Goal: Information Seeking & Learning: Check status

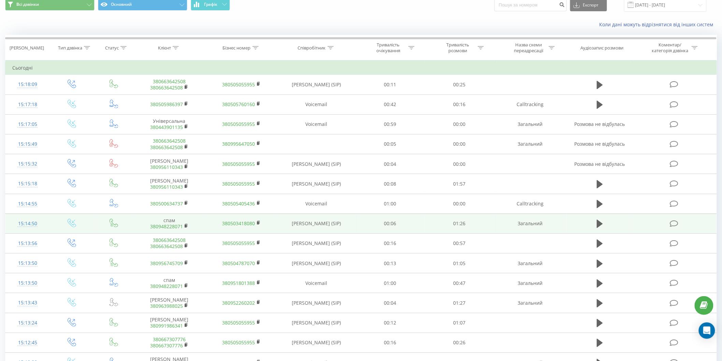
scroll to position [38, 0]
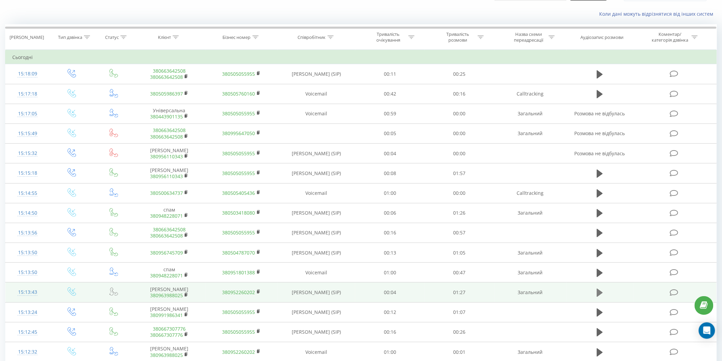
click at [597, 292] on icon at bounding box center [600, 293] width 6 height 8
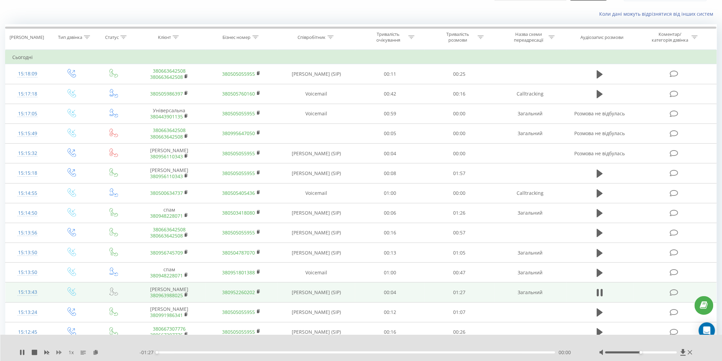
click at [58, 352] on icon at bounding box center [58, 352] width 5 height 4
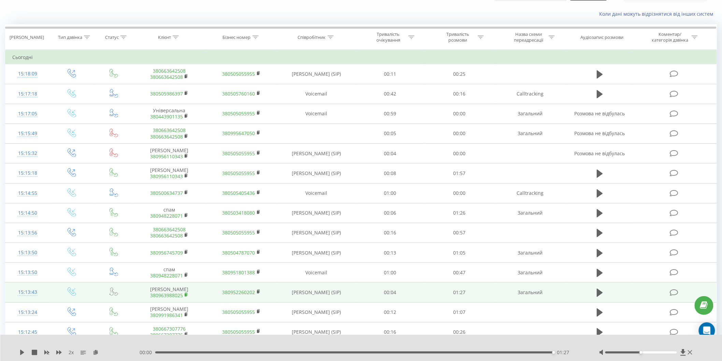
click at [186, 295] on rect at bounding box center [186, 294] width 2 height 3
click at [186, 294] on rect at bounding box center [186, 294] width 2 height 3
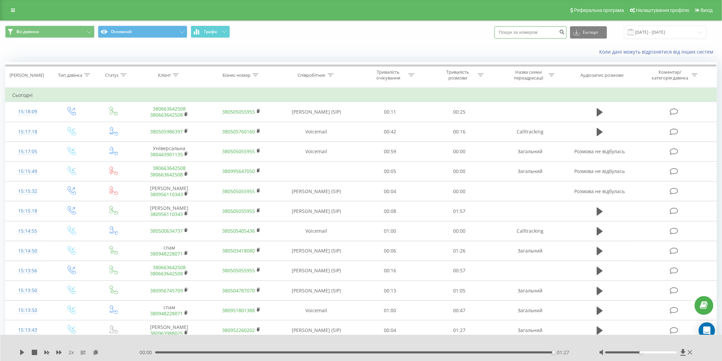
click at [528, 32] on input at bounding box center [530, 32] width 72 height 12
paste input "+380680698188"
click at [509, 32] on input "+380680698188" at bounding box center [530, 32] width 72 height 12
click at [542, 32] on input "380680698188" at bounding box center [530, 32] width 72 height 12
type input "380680698188"
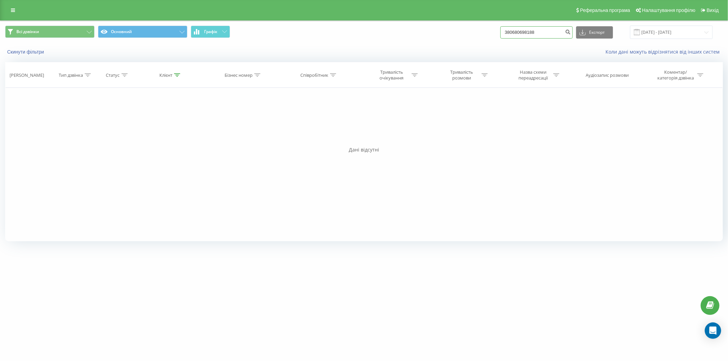
click at [544, 35] on input "380680698188" at bounding box center [536, 32] width 72 height 12
drag, startPoint x: 546, startPoint y: 32, endPoint x: 506, endPoint y: 33, distance: 40.3
click at [504, 33] on div "Всі дзвінки Основний Графік 380680698188 Експорт .csv .xls .xlsx 19.05.2025 - 1…" at bounding box center [363, 32] width 717 height 13
paste input "932519986"
click at [512, 30] on input "932519986" at bounding box center [536, 32] width 72 height 12
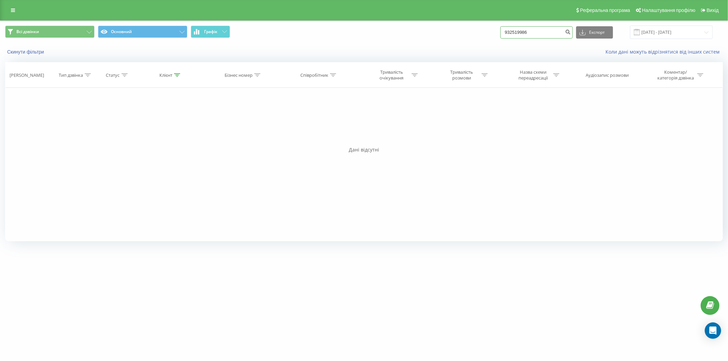
drag, startPoint x: 511, startPoint y: 32, endPoint x: 527, endPoint y: 34, distance: 16.5
click at [511, 32] on input "932519986" at bounding box center [536, 32] width 72 height 12
click at [546, 32] on input "0932519986" at bounding box center [536, 32] width 72 height 12
type input "0932519986"
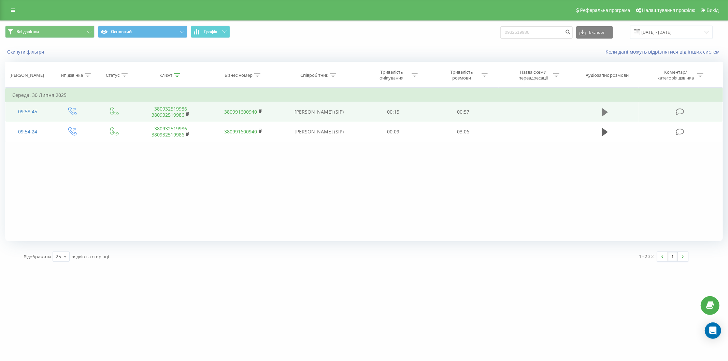
click at [602, 111] on icon at bounding box center [604, 112] width 6 height 8
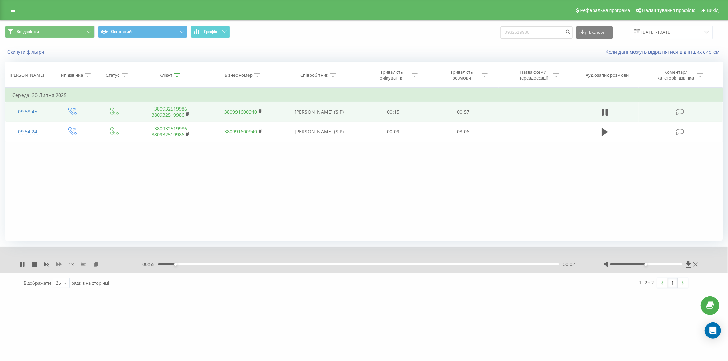
click at [60, 262] on icon at bounding box center [58, 264] width 5 height 5
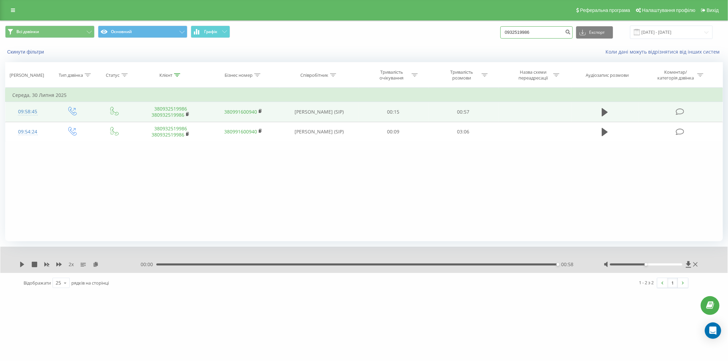
click at [556, 32] on input "0932519986" at bounding box center [536, 32] width 72 height 12
drag, startPoint x: 555, startPoint y: 31, endPoint x: 491, endPoint y: 31, distance: 64.1
click at [491, 31] on div "Всі дзвінки Основний Графік 0932519986 Експорт .csv .xls .xlsx [DATE] - [DATE]" at bounding box center [363, 32] width 717 height 13
paste input "48889973163"
type input "48889973163"
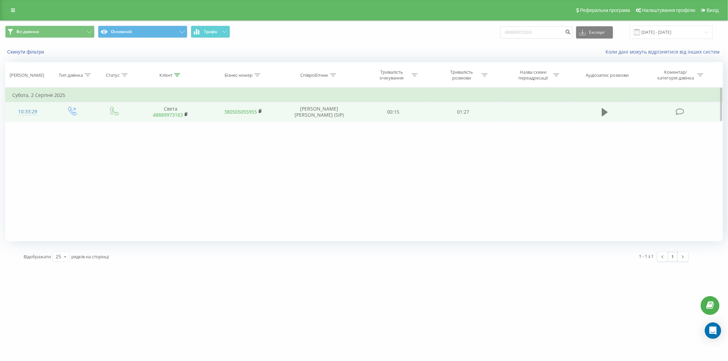
click at [605, 111] on icon at bounding box center [604, 112] width 6 height 8
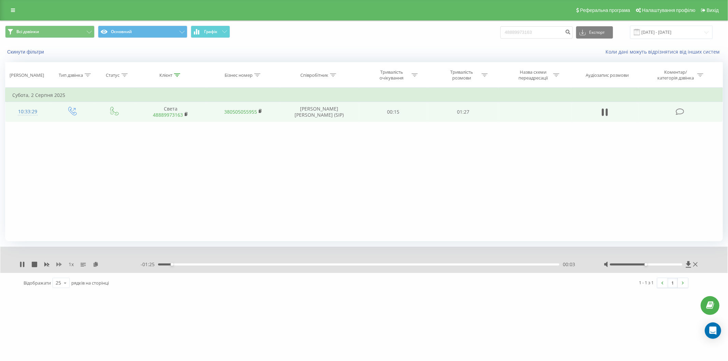
click at [58, 265] on icon at bounding box center [58, 264] width 5 height 5
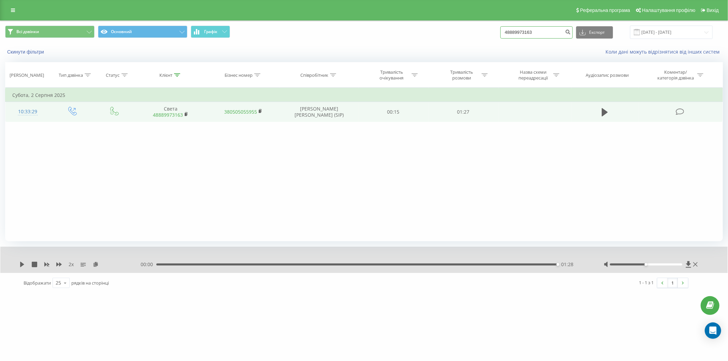
drag, startPoint x: 552, startPoint y: 32, endPoint x: 451, endPoint y: 36, distance: 101.4
click at [449, 38] on div "Всі дзвінки Основний Графік 48889973163 Експорт .csv .xls .xlsx [DATE] - [DATE]" at bounding box center [363, 32] width 717 height 13
click at [8, 10] on link at bounding box center [13, 10] width 12 height 10
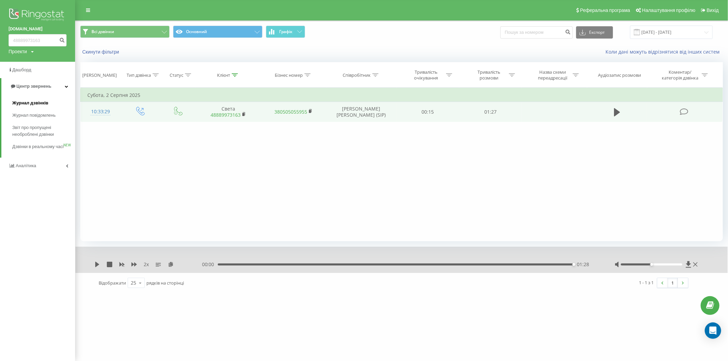
click at [45, 104] on span "Журнал дзвінків" at bounding box center [30, 103] width 36 height 7
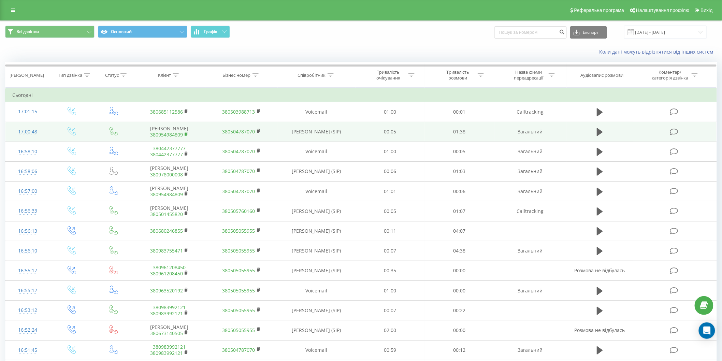
click at [187, 133] on icon at bounding box center [187, 134] width 4 height 5
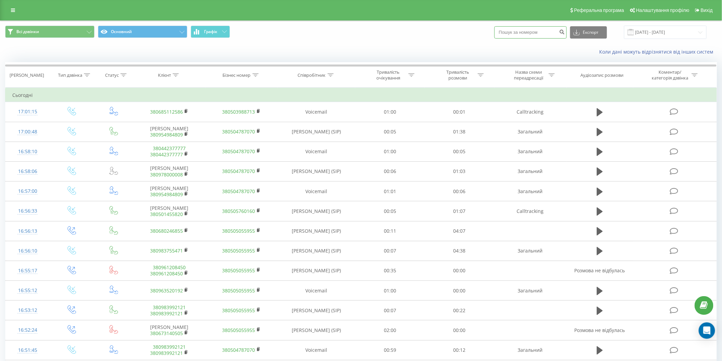
click at [541, 36] on input at bounding box center [530, 32] width 72 height 12
paste input "493282318731"
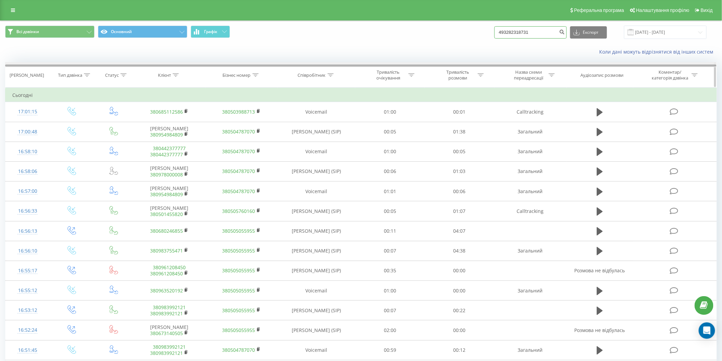
type input "493282318731"
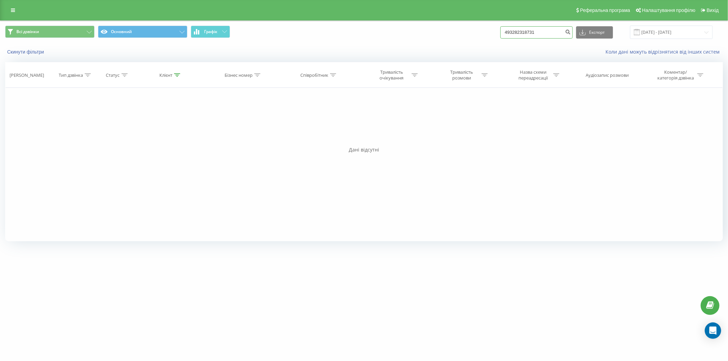
click at [546, 32] on input "493282318731" at bounding box center [536, 32] width 72 height 12
drag, startPoint x: 547, startPoint y: 31, endPoint x: 516, endPoint y: 33, distance: 31.1
click at [511, 35] on input "493282318731" at bounding box center [536, 32] width 72 height 12
paste input "380982414954"
type input "380982414954"
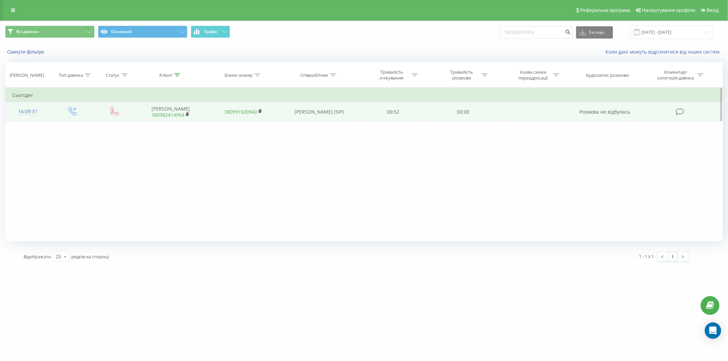
click at [163, 115] on link "380982414954" at bounding box center [167, 115] width 33 height 6
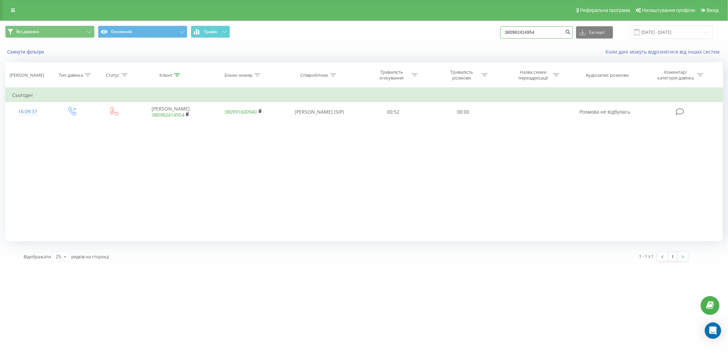
click at [543, 35] on input "380982414954" at bounding box center [536, 32] width 72 height 12
drag, startPoint x: 517, startPoint y: 38, endPoint x: 501, endPoint y: 33, distance: 15.9
click at [496, 36] on div "Всі дзвінки Основний Графік 380982414954 Експорт .csv .xls .xlsx [DATE] - [DATE]" at bounding box center [363, 32] width 717 height 13
paste input "502994883"
type input "380502994883"
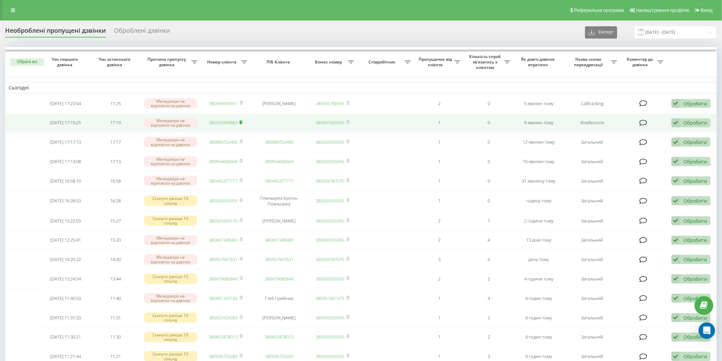
click at [241, 121] on rect at bounding box center [240, 122] width 2 height 3
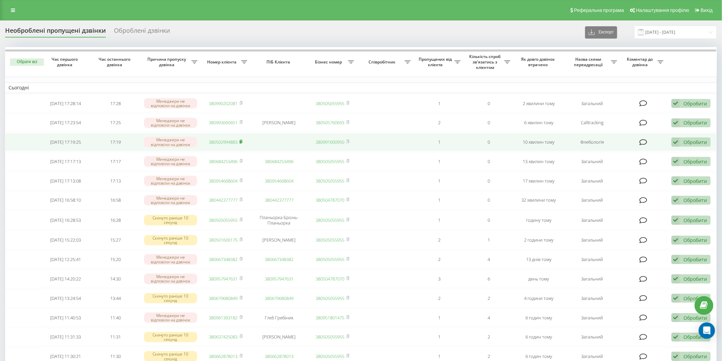
click at [243, 139] on icon at bounding box center [240, 141] width 3 height 4
